Goal: Task Accomplishment & Management: Use online tool/utility

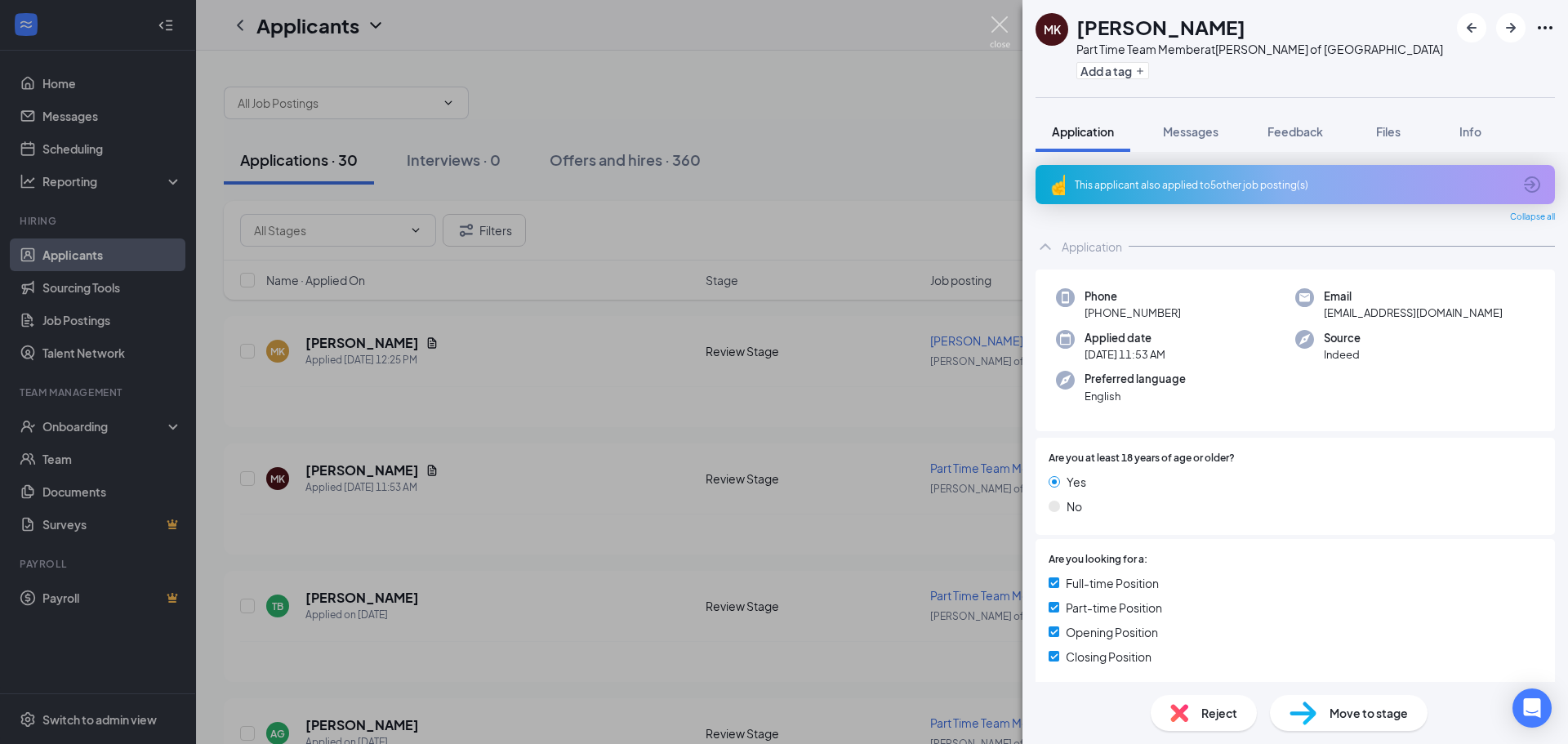
click at [993, 25] on img at bounding box center [1000, 32] width 20 height 32
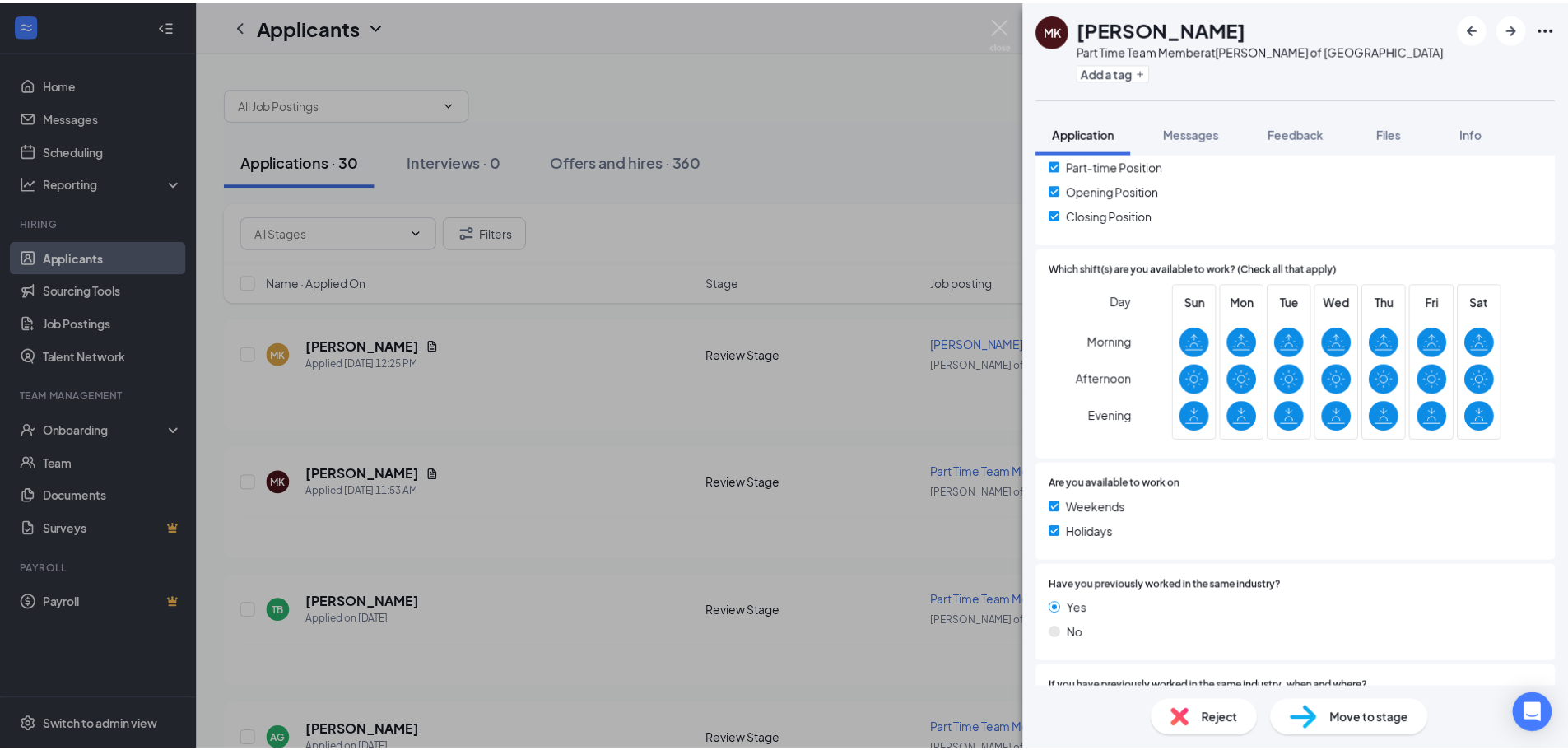
scroll to position [658, 0]
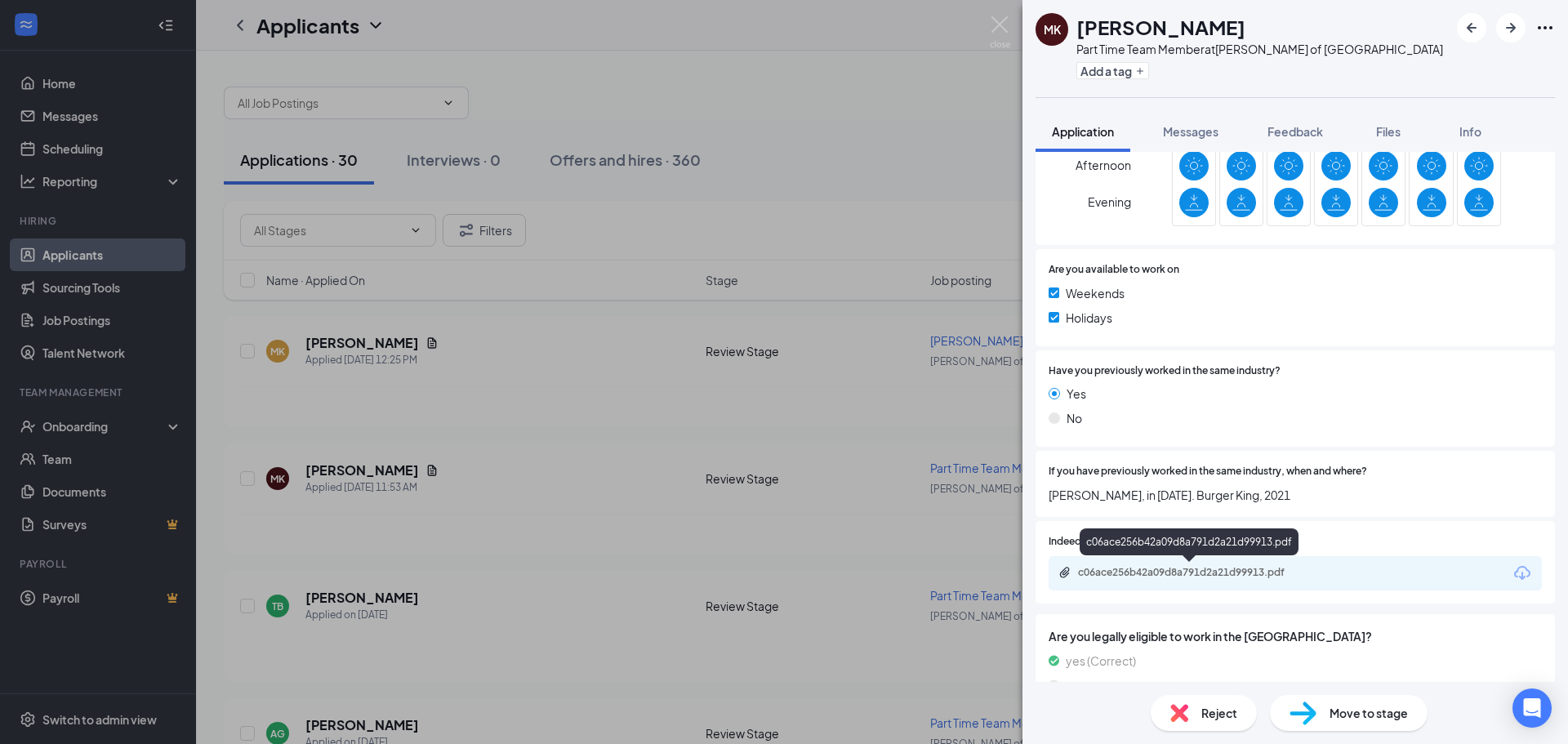
click at [1262, 577] on div "c06ace256b42a09d8a791d2a21d99913.pdf" at bounding box center [1193, 572] width 229 height 13
click at [1001, 21] on img at bounding box center [1000, 32] width 20 height 32
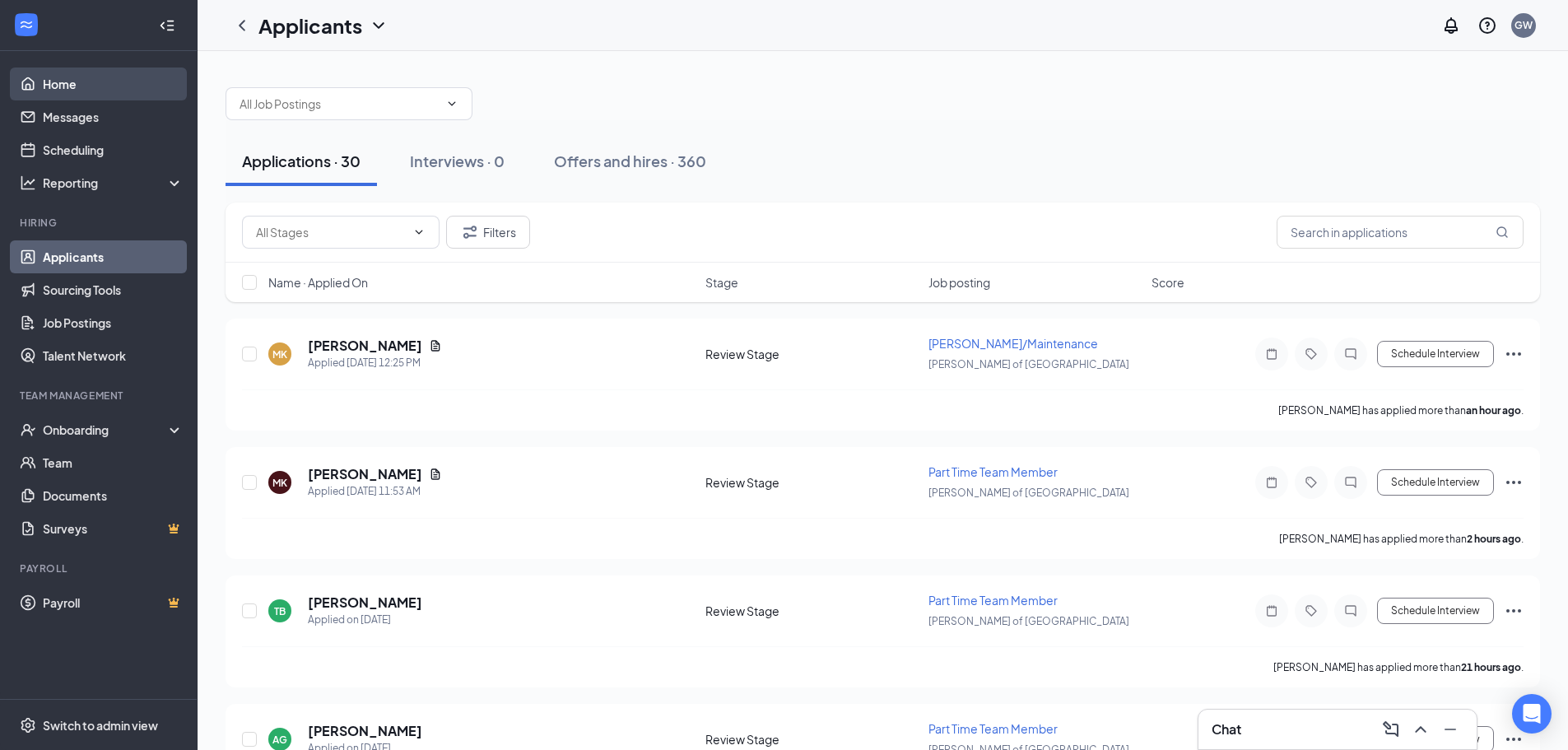
click at [66, 92] on link "Home" at bounding box center [113, 84] width 140 height 33
